Goal: Complete application form

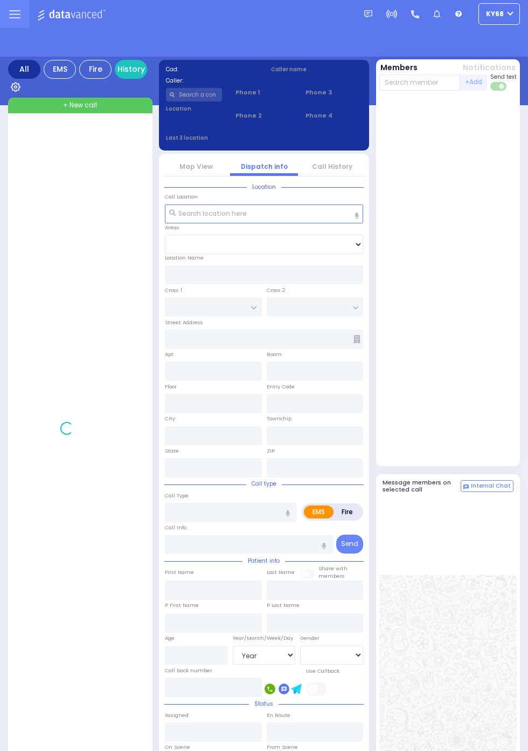
select select "Year"
select select "[DEMOGRAPHIC_DATA]"
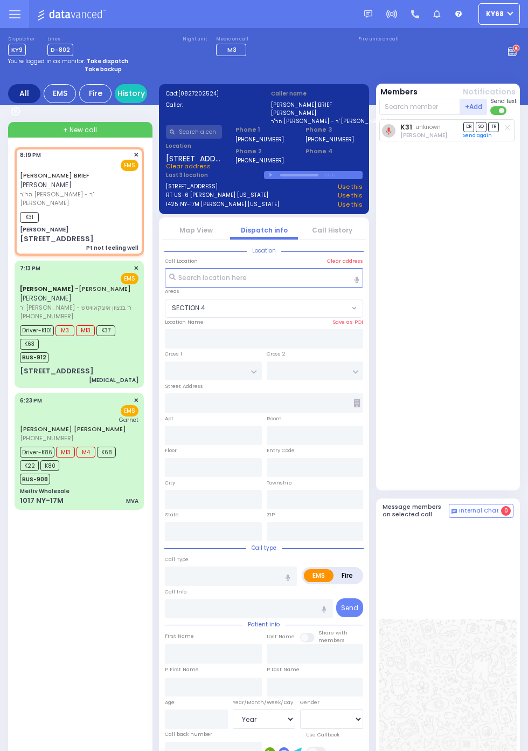
select select "SECTION 4"
type input "[PERSON_NAME]"
type input "BAKERTOWN RD"
type input "[STREET_ADDRESS]"
type input "5"
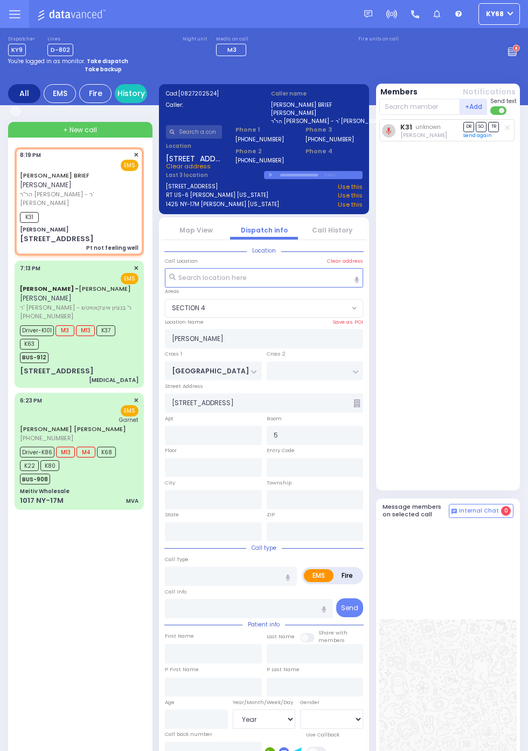
type input "Kiryas Joel"
type input "New York"
type input "10950"
type input "Pt not feeling well"
radio input "true"
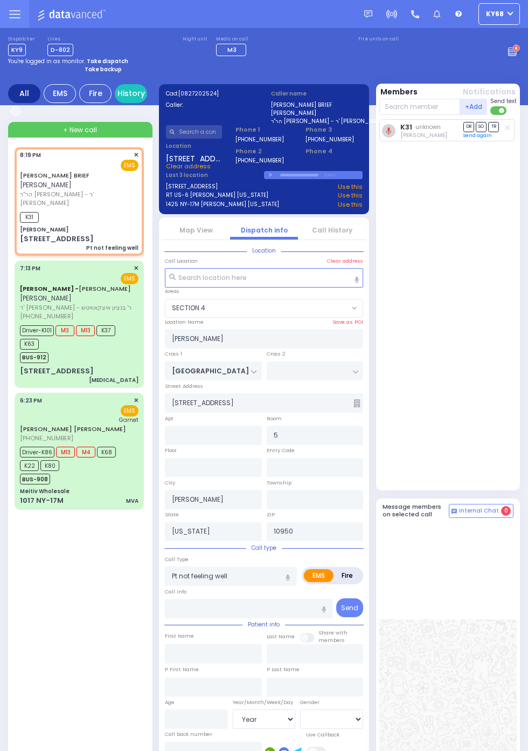
type input "JOEL"
type input "BRIEF"
select select
type input "20:19"
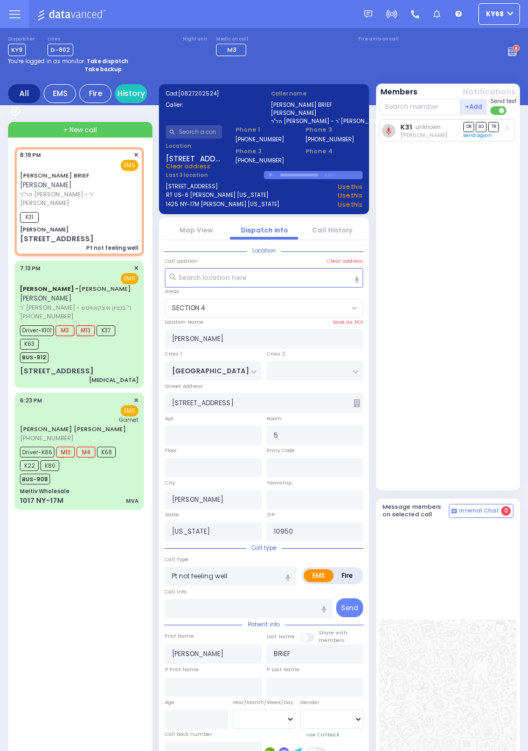
type input "20:22"
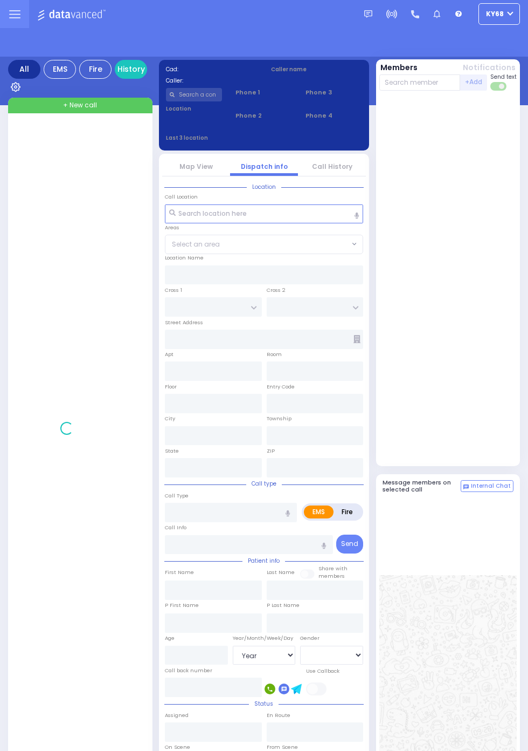
select select "Year"
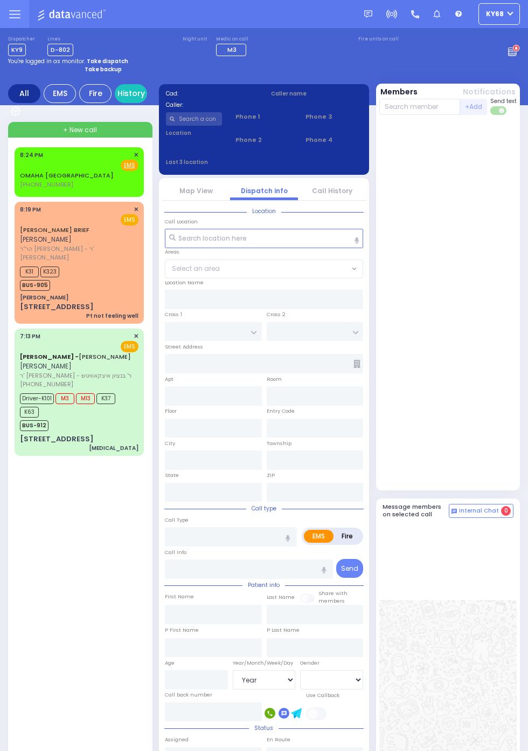
click at [501, 448] on div at bounding box center [449, 304] width 138 height 371
click at [129, 91] on link "History" at bounding box center [131, 93] width 32 height 19
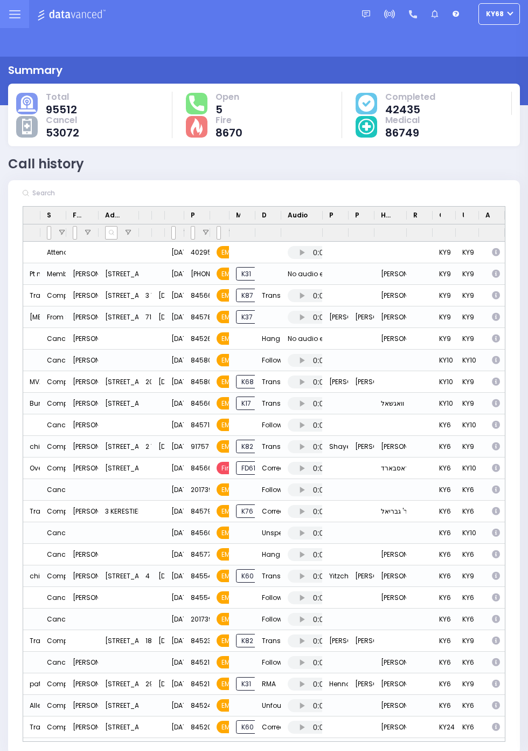
click at [503, 451] on icon "Press SPACE to select this row." at bounding box center [497, 446] width 11 height 9
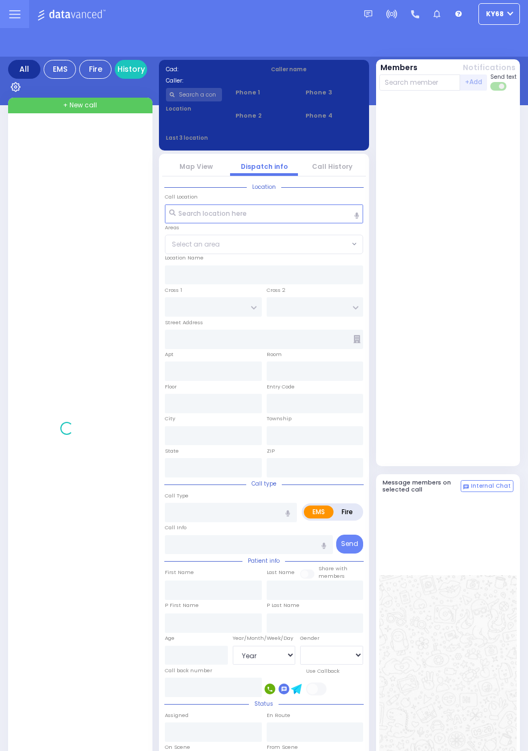
select select "Year"
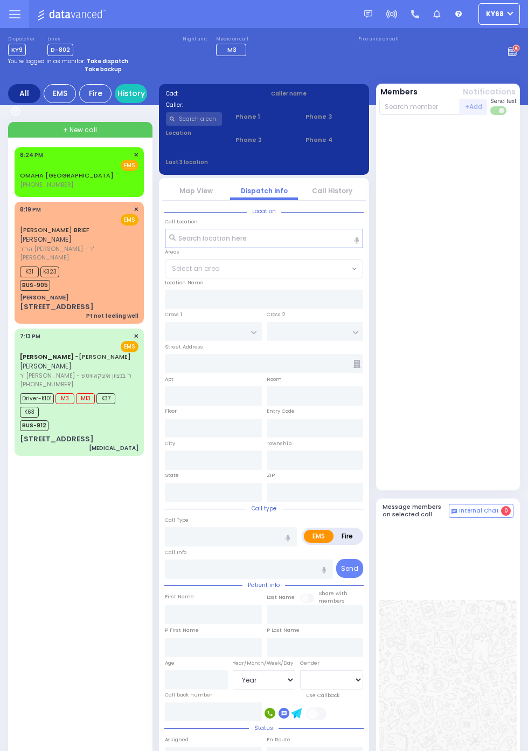
click at [17, 270] on div "JOEL BRIEF יואל בריעף הר''ר משה מאיר - ר' משה יודא עקשטיין 8:19 PM ✕ EMS K31 K3…" at bounding box center [79, 262] width 125 height 118
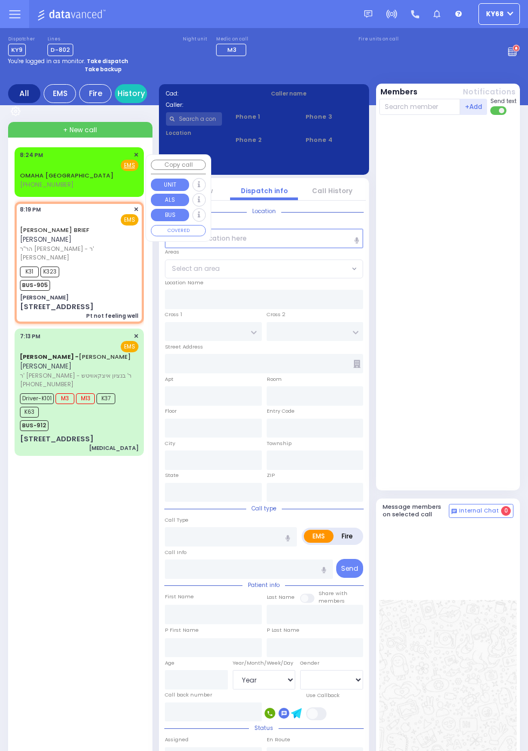
select select
type input "Pt not feeling well"
radio input "true"
type input "JOEL"
type input "BRIEF"
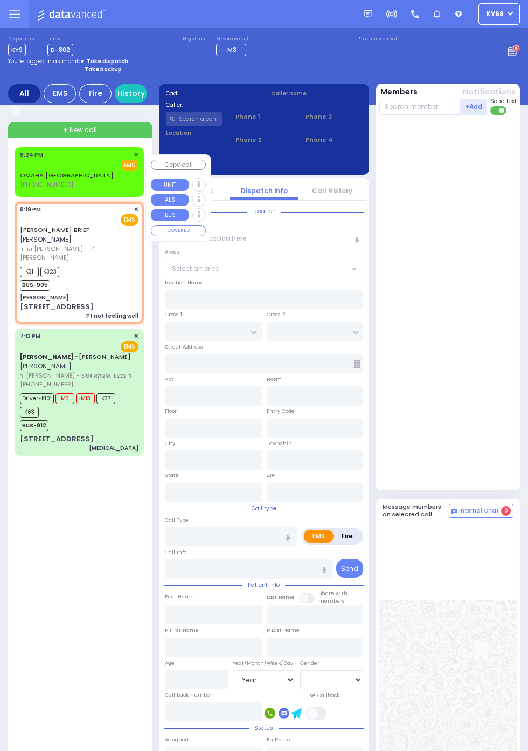
select select
type input "20:19"
type input "20:22"
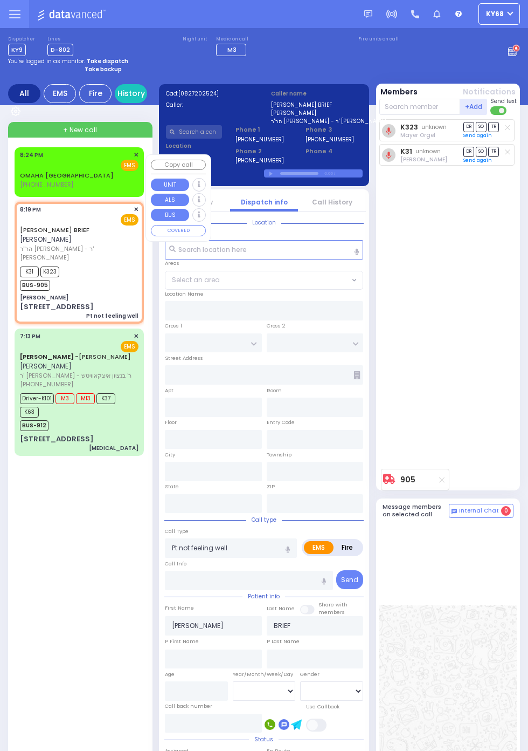
type input "[PERSON_NAME]"
type input "BAKERTOWN RD"
type input "[STREET_ADDRESS]"
type input "5"
type input "Kiryas Joel"
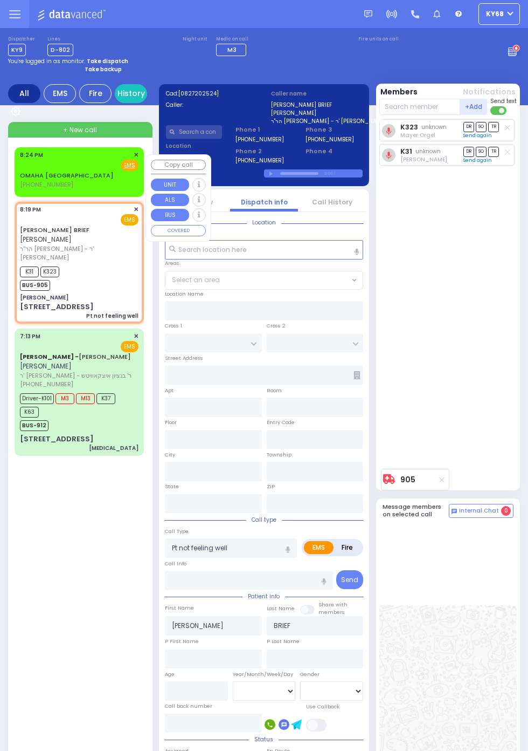
type input "[US_STATE]"
type input "10950"
select select "SECTION 4"
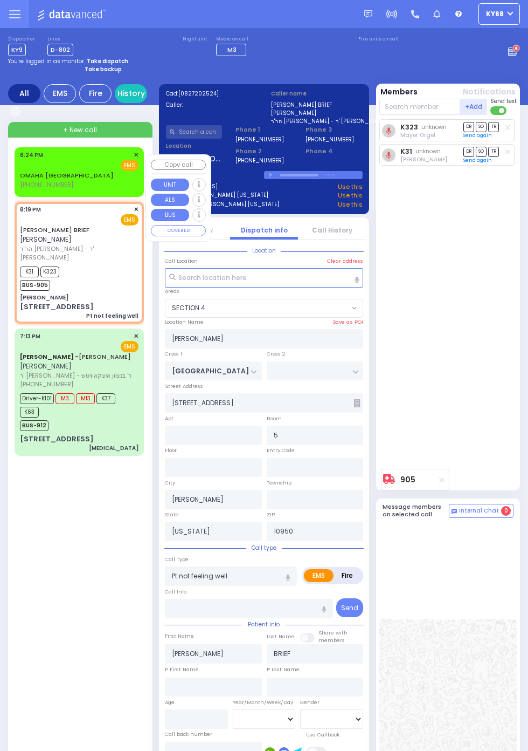
click at [468, 422] on div "K323 unknown Mayer Orgel DR SO TR Sending text" at bounding box center [450, 291] width 140 height 345
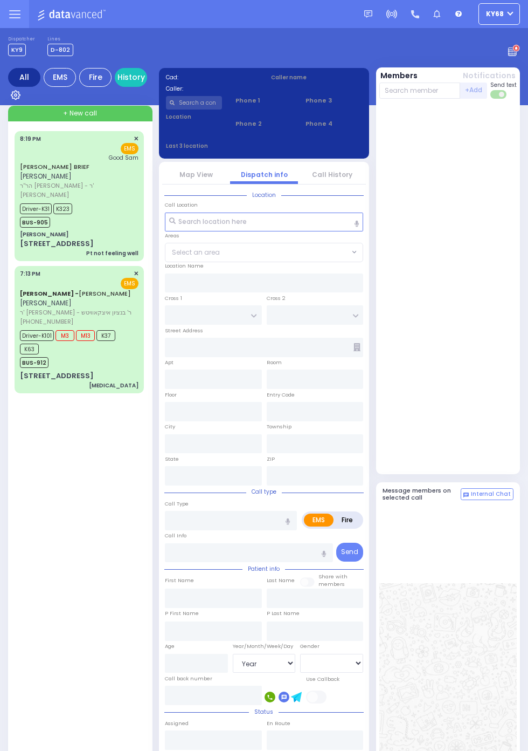
select select "Year"
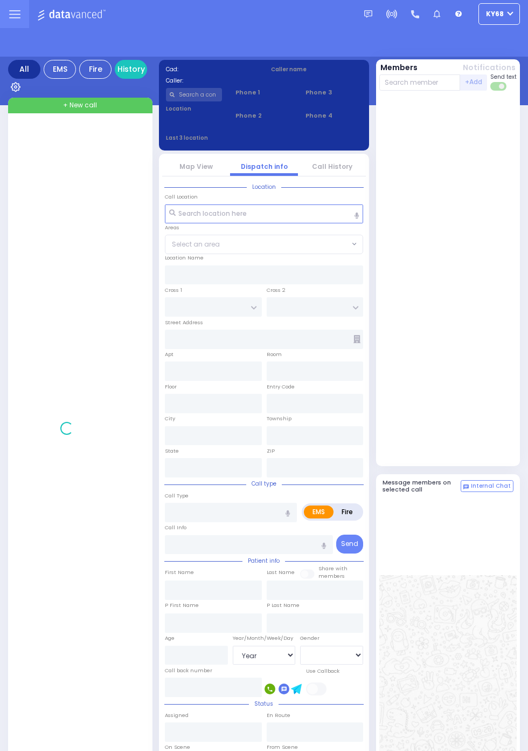
select select "Year"
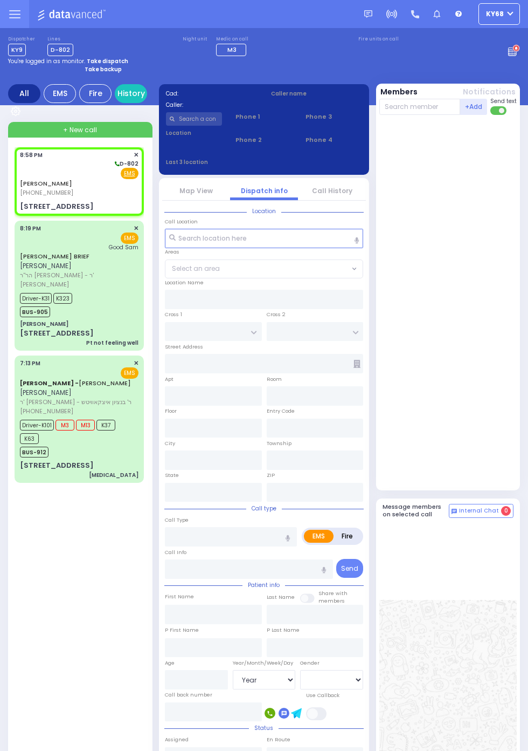
select select
radio input "true"
select select
type input "20:58"
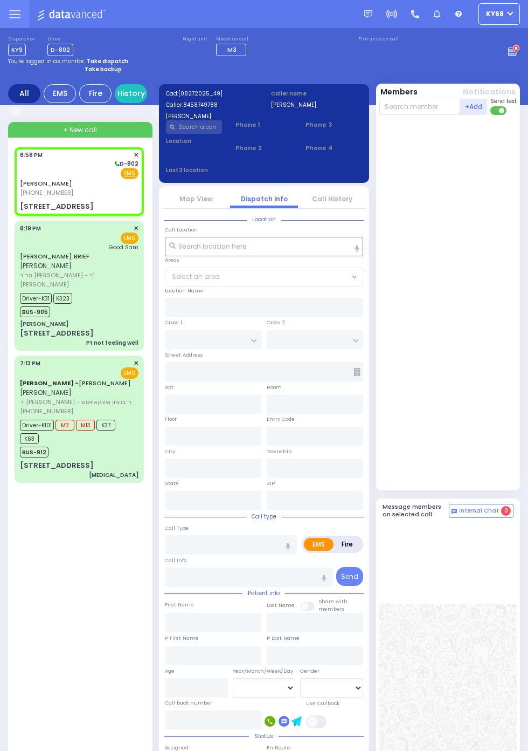
type input "PREMIUM POINT RD"
type input "SCHUNEMUNK ST"
type input "[STREET_ADDRESS]"
type input "Monroe"
type input "[US_STATE]"
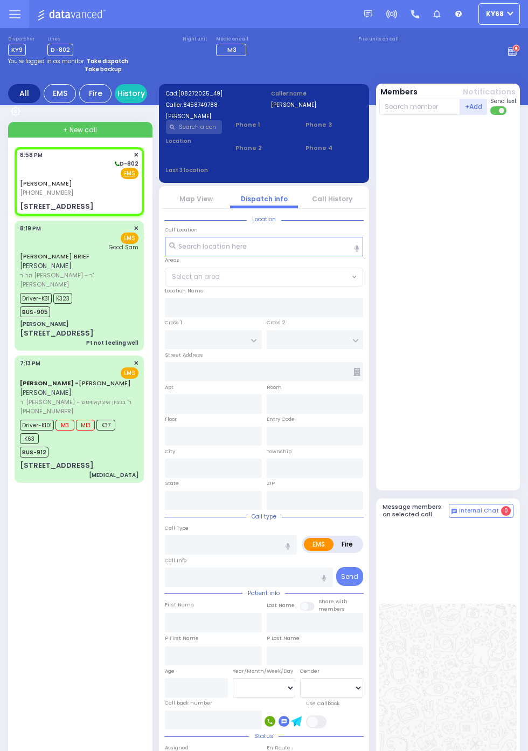
type input "10950"
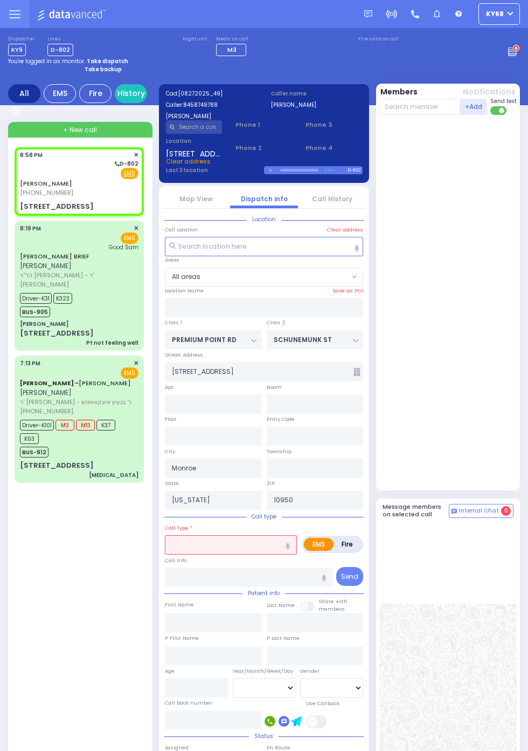
click at [213, 203] on link "Map View" at bounding box center [196, 198] width 33 height 9
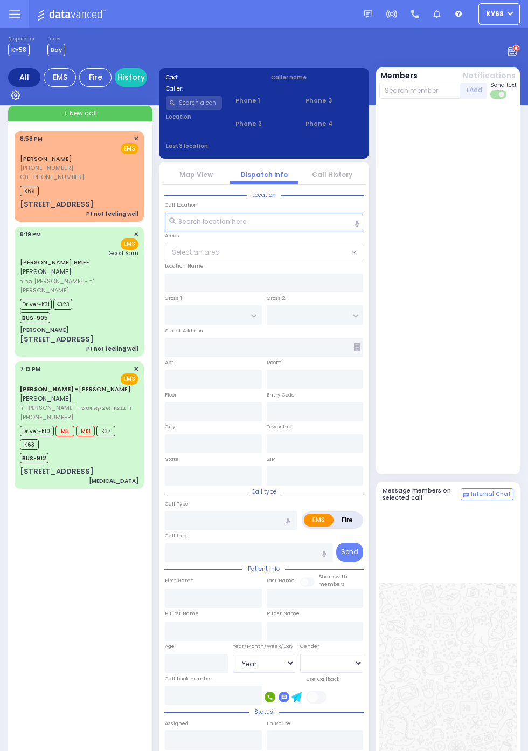
select select "Year"
select select "[DEMOGRAPHIC_DATA]"
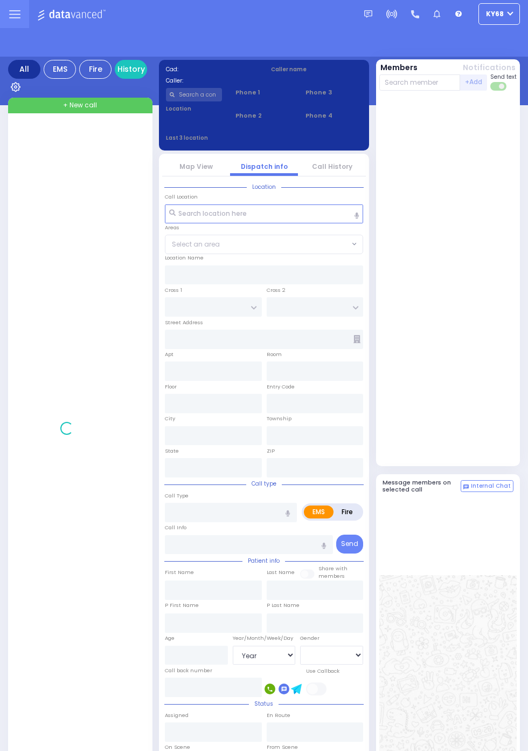
select select "Year"
select select "[DEMOGRAPHIC_DATA]"
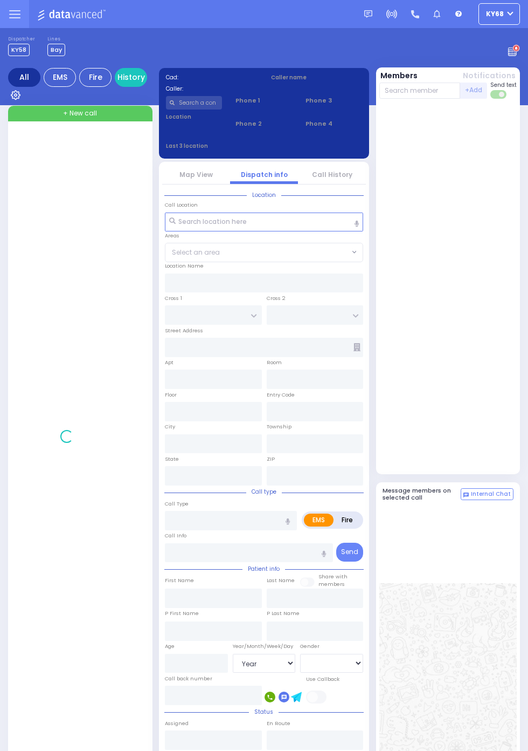
select select "Year"
select select "[DEMOGRAPHIC_DATA]"
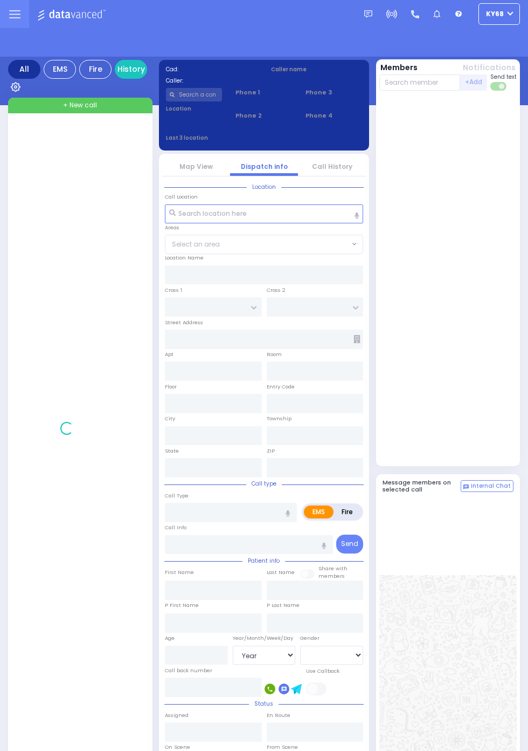
select select "Year"
select select "[DEMOGRAPHIC_DATA]"
select select "Year"
select select "[DEMOGRAPHIC_DATA]"
